Goal: Navigation & Orientation: Find specific page/section

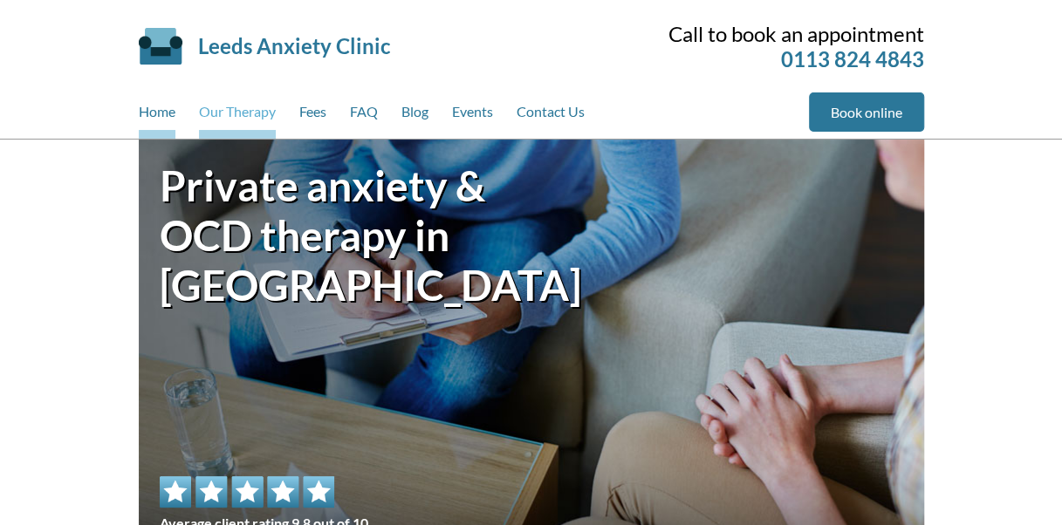
click at [247, 118] on link "Our Therapy" at bounding box center [237, 115] width 77 height 46
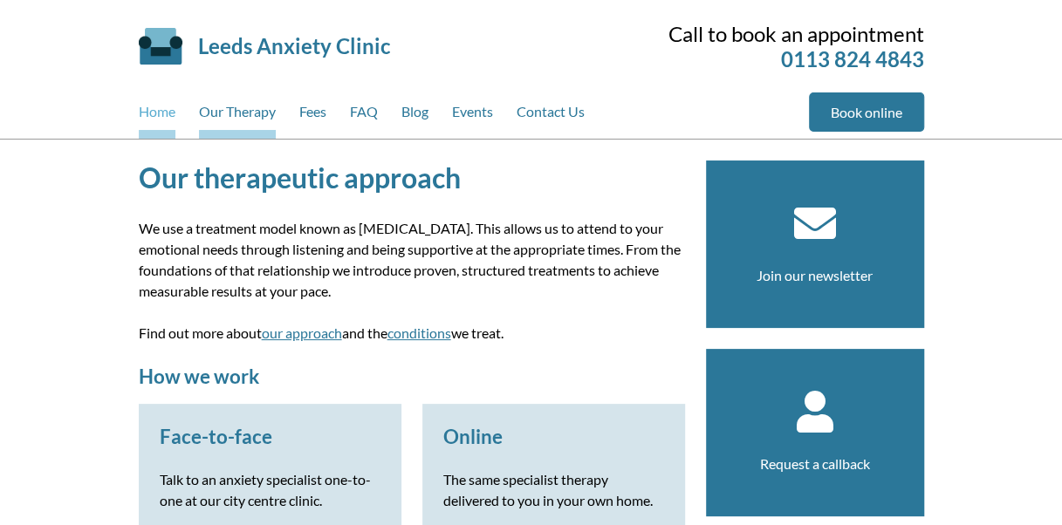
click at [150, 101] on link "Home" at bounding box center [157, 115] width 37 height 46
